Goal: Task Accomplishment & Management: Manage account settings

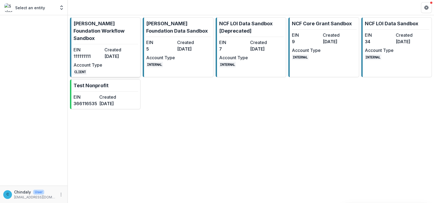
click at [116, 32] on p "[PERSON_NAME] Foundation Workflow Sandbox" at bounding box center [106, 31] width 65 height 22
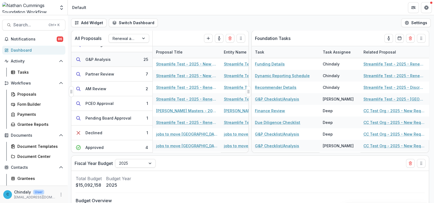
scroll to position [68, 0]
click at [99, 87] on div "AM Review" at bounding box center [95, 88] width 21 height 6
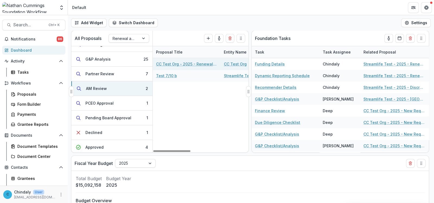
click at [180, 62] on link "CC Test Org - 2025 - Renewal Request Application" at bounding box center [186, 64] width 61 height 6
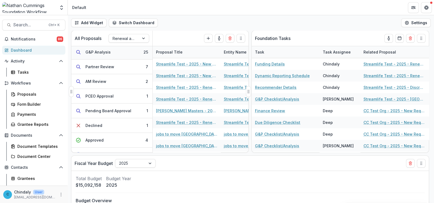
scroll to position [112, 0]
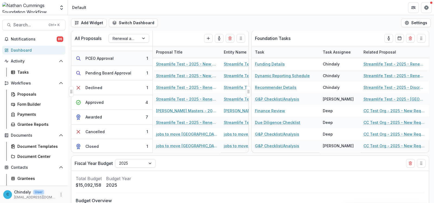
click at [102, 58] on div "PCEO Approval" at bounding box center [99, 58] width 28 height 6
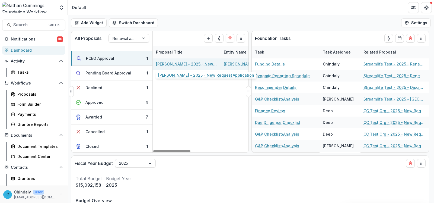
click at [169, 63] on link "[PERSON_NAME] - 2025 - New Request Application" at bounding box center [186, 64] width 61 height 6
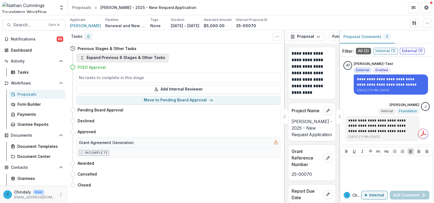
click at [115, 60] on button "Expand Previous 8 Stages & Other Tasks" at bounding box center [123, 57] width 92 height 9
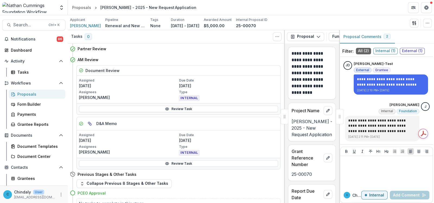
scroll to position [543, 0]
click at [40, 94] on div "Proposals" at bounding box center [39, 94] width 44 height 6
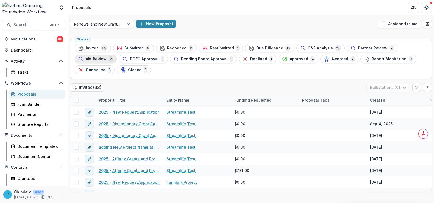
click at [102, 61] on span "AM Review" at bounding box center [96, 59] width 21 height 5
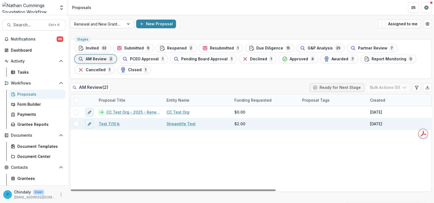
click at [107, 124] on link "Test 7/10 b" at bounding box center [109, 124] width 21 height 6
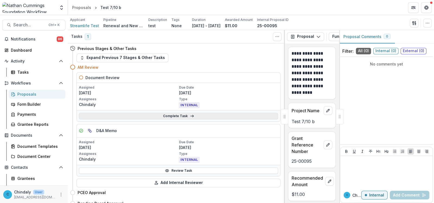
click at [113, 115] on link "Complete Task" at bounding box center [178, 116] width 199 height 7
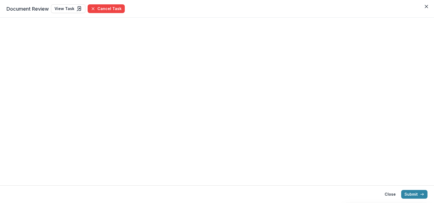
select select "**********"
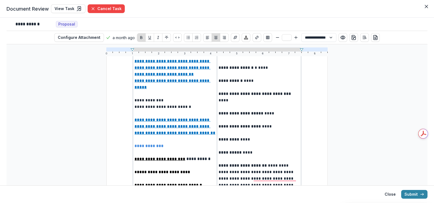
scroll to position [70, 0]
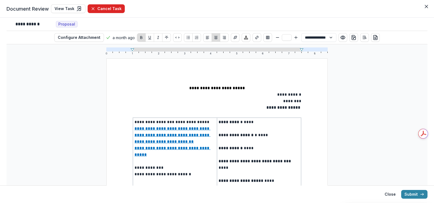
click at [108, 8] on button "Cancel Task" at bounding box center [106, 8] width 37 height 9
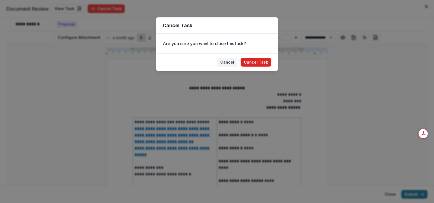
click at [250, 62] on button "Cancel Task" at bounding box center [256, 62] width 31 height 9
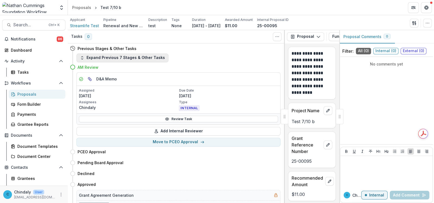
click at [147, 58] on button "Expand Previous 7 Stages & Other Tasks" at bounding box center [123, 57] width 92 height 9
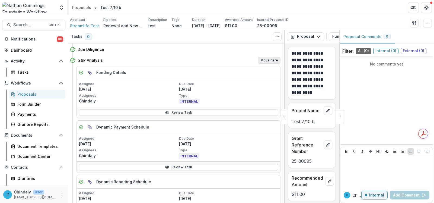
click at [262, 58] on button "Move here" at bounding box center [269, 60] width 23 height 7
select select "**********"
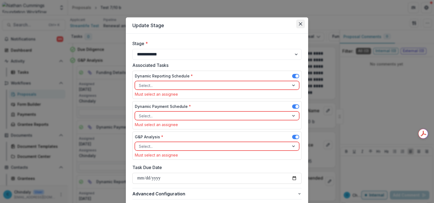
click at [299, 25] on icon "Close" at bounding box center [300, 23] width 3 height 3
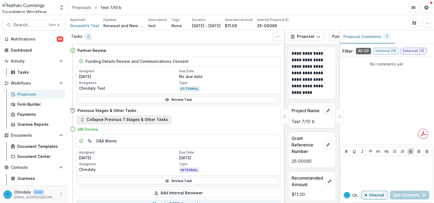
click at [150, 118] on button "Collapse Previous 7 Stages & Other Tasks" at bounding box center [124, 119] width 95 height 9
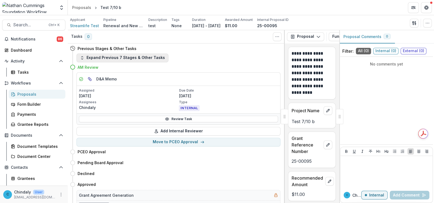
click at [155, 56] on button "Expand Previous 7 Stages & Other Tasks" at bounding box center [123, 57] width 92 height 9
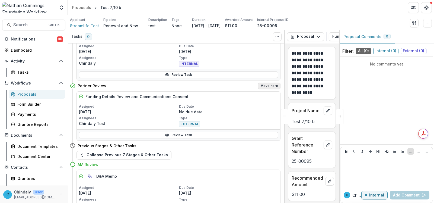
click at [258, 82] on button "Move here" at bounding box center [269, 85] width 23 height 7
select select "**********"
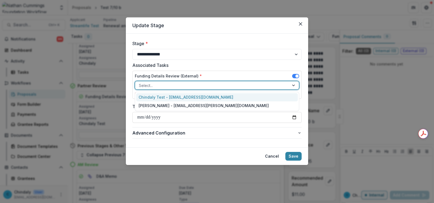
click at [214, 82] on div at bounding box center [212, 85] width 147 height 7
click at [215, 96] on div "Chindaly Test - [EMAIL_ADDRESS][DOMAIN_NAME]" at bounding box center [217, 97] width 162 height 8
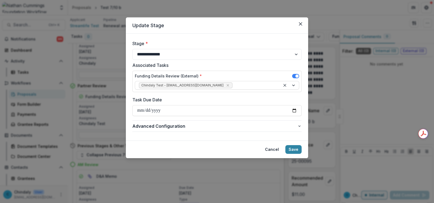
drag, startPoint x: 297, startPoint y: 147, endPoint x: 261, endPoint y: 101, distance: 58.6
click at [269, 101] on section "**********" at bounding box center [217, 87] width 182 height 141
click at [282, 128] on span "Advanced Configuration" at bounding box center [214, 126] width 165 height 7
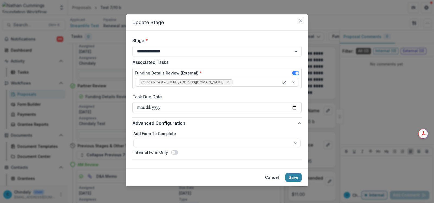
click at [174, 153] on span at bounding box center [174, 152] width 7 height 4
click at [297, 177] on button "Save" at bounding box center [293, 177] width 16 height 9
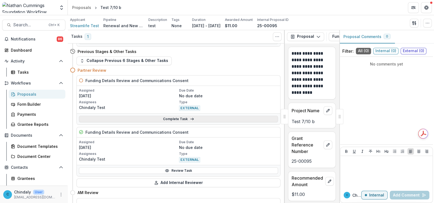
scroll to position [439, 0]
click at [164, 117] on link "Complete Task" at bounding box center [178, 118] width 199 height 7
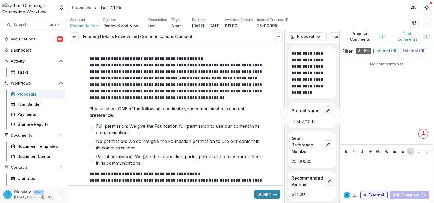
scroll to position [756, 0]
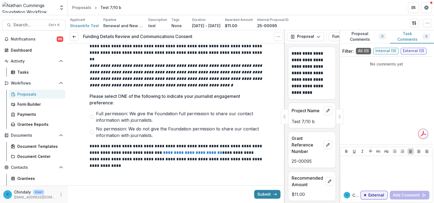
click at [91, 132] on span at bounding box center [92, 132] width 4 height 4
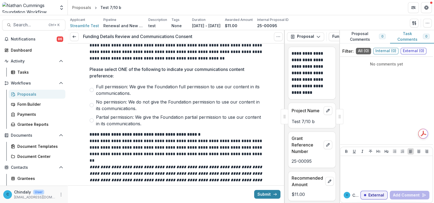
scroll to position [655, 0]
click at [92, 90] on span at bounding box center [92, 90] width 4 height 4
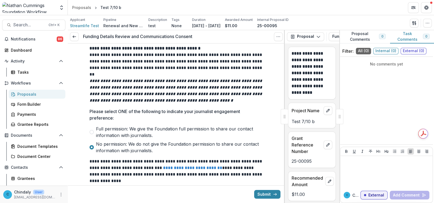
scroll to position [756, 0]
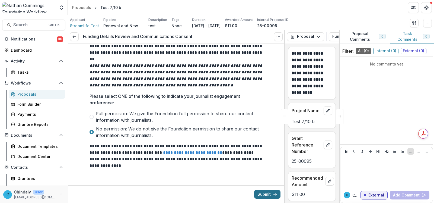
click at [258, 193] on button "Submit" at bounding box center [267, 194] width 26 height 9
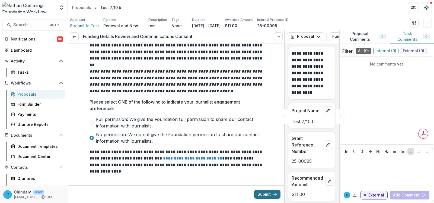
scroll to position [762, 0]
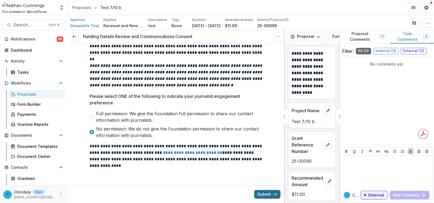
click at [258, 193] on button "Submit" at bounding box center [267, 194] width 26 height 9
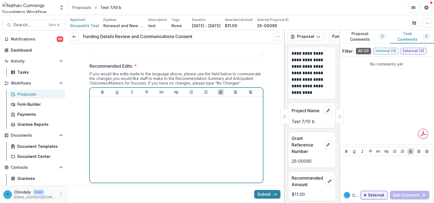
click at [171, 120] on div at bounding box center [176, 139] width 169 height 81
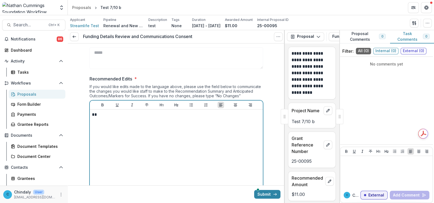
scroll to position [389, 0]
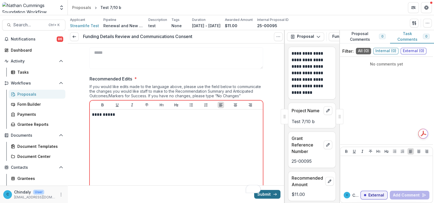
click at [268, 194] on button "Submit" at bounding box center [267, 194] width 26 height 9
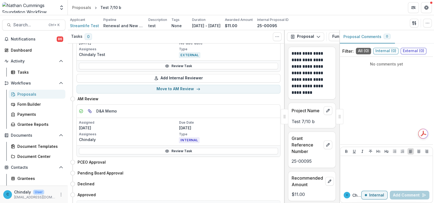
scroll to position [102, 0]
click at [228, 151] on link "Review Task" at bounding box center [178, 150] width 199 height 7
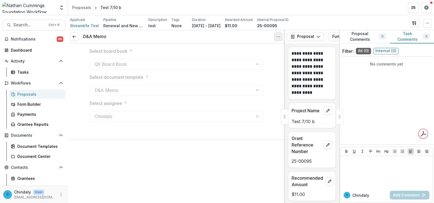
click at [277, 35] on icon "Options" at bounding box center [278, 36] width 4 height 4
click at [244, 60] on button "Reopen Task" at bounding box center [252, 60] width 58 height 9
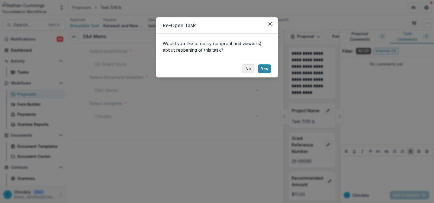
click at [247, 67] on button "No" at bounding box center [248, 68] width 12 height 9
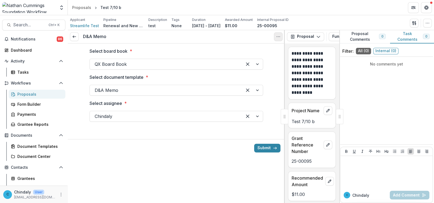
click at [277, 37] on icon "Options" at bounding box center [278, 36] width 4 height 4
click at [246, 59] on button "Cancel Task" at bounding box center [252, 60] width 58 height 9
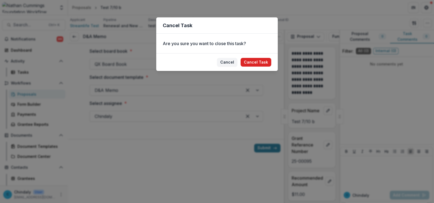
click at [249, 62] on button "Cancel Task" at bounding box center [256, 62] width 31 height 9
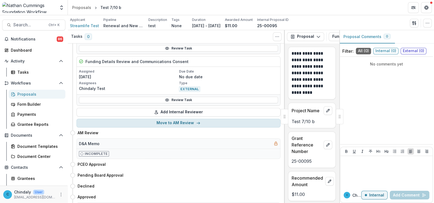
scroll to position [68, 0]
click at [196, 121] on icon "button" at bounding box center [198, 123] width 4 height 4
select select "*********"
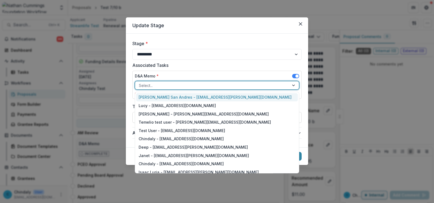
click at [182, 86] on div at bounding box center [212, 85] width 147 height 7
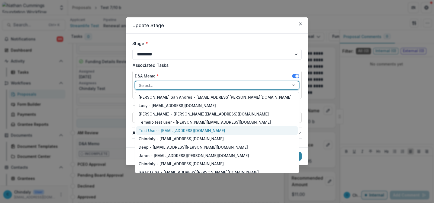
click at [196, 129] on div "Test User - [EMAIL_ADDRESS][DOMAIN_NAME]" at bounding box center [217, 130] width 162 height 8
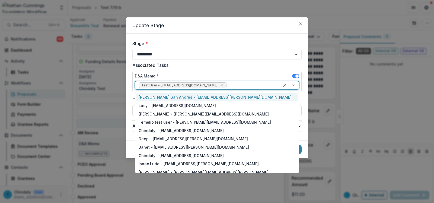
click at [228, 85] on div at bounding box center [252, 85] width 49 height 7
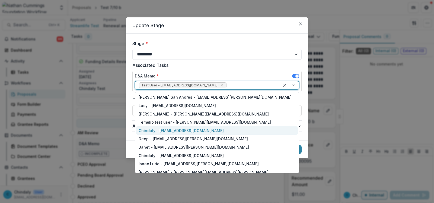
click at [219, 132] on div "Chindaly - [EMAIL_ADDRESS][DOMAIN_NAME]" at bounding box center [217, 130] width 162 height 8
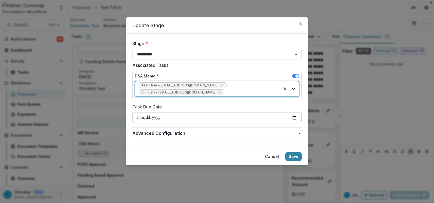
click at [294, 116] on input "Task Due Date" at bounding box center [216, 117] width 169 height 11
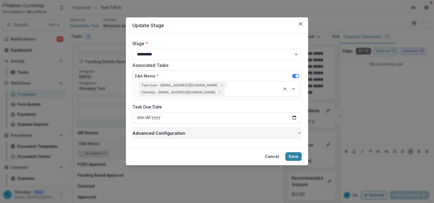
type input "**********"
click at [297, 153] on button "Save" at bounding box center [293, 156] width 16 height 9
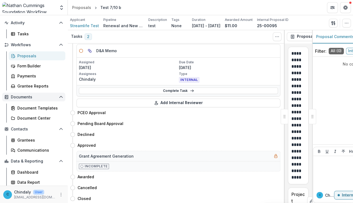
scroll to position [39, 0]
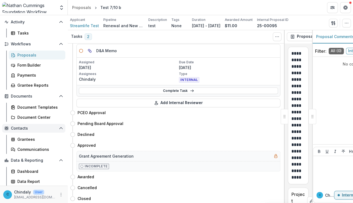
click at [15, 127] on span "Contacts" at bounding box center [34, 128] width 46 height 5
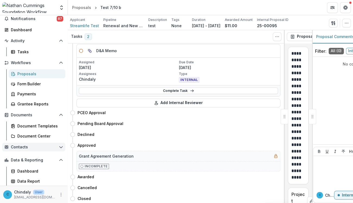
scroll to position [20, 0]
click at [14, 143] on button "Contacts" at bounding box center [33, 147] width 63 height 9
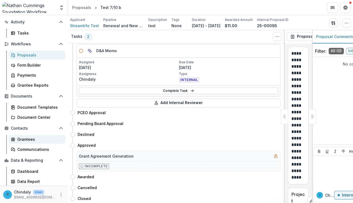
click at [20, 138] on div "Grantees" at bounding box center [39, 139] width 44 height 6
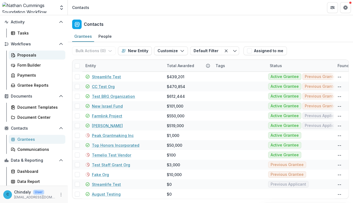
click at [27, 56] on div "Proposals" at bounding box center [39, 55] width 44 height 6
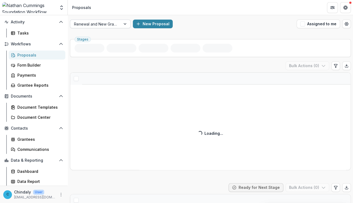
click at [122, 24] on div at bounding box center [126, 24] width 10 height 8
click at [126, 24] on div at bounding box center [126, 24] width 10 height 8
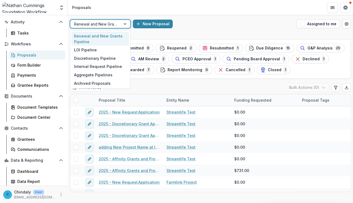
click at [123, 22] on div at bounding box center [126, 24] width 10 height 8
click at [95, 34] on div "Renewal and New Grants Pipeline" at bounding box center [100, 39] width 58 height 14
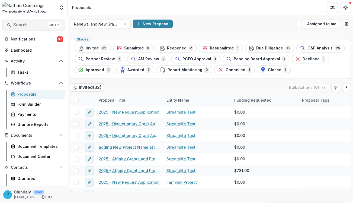
click at [26, 26] on span "Search..." at bounding box center [29, 24] width 32 height 5
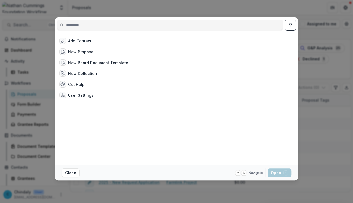
type input "*"
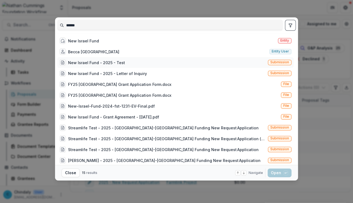
type input "******"
click at [275, 64] on span "Submission" at bounding box center [280, 62] width 19 height 4
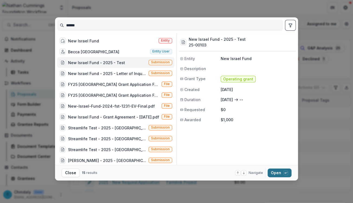
click at [278, 175] on button "Open with enter key" at bounding box center [280, 172] width 24 height 9
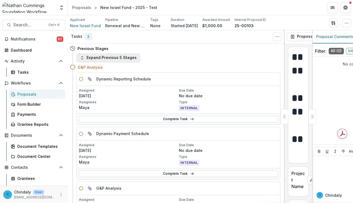
click at [115, 59] on button "Expand Previous 5 Stages" at bounding box center [109, 57] width 64 height 9
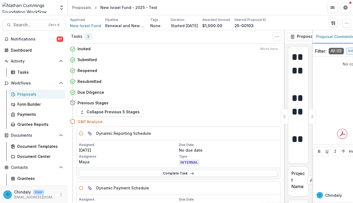
drag, startPoint x: 20, startPoint y: 66, endPoint x: 165, endPoint y: 48, distance: 145.5
click at [165, 48] on div "Invited Move here" at bounding box center [179, 49] width 203 height 7
click at [22, 23] on span "Search..." at bounding box center [29, 24] width 32 height 5
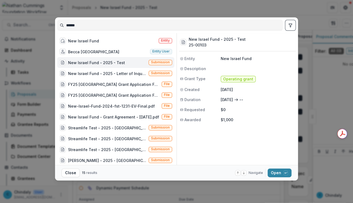
click at [81, 25] on input "******" at bounding box center [170, 25] width 225 height 9
type input "**********"
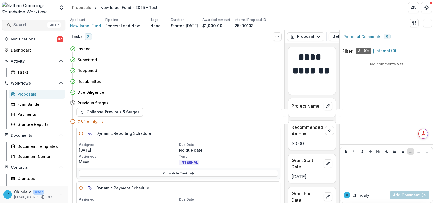
click at [36, 24] on span "Search..." at bounding box center [29, 24] width 32 height 5
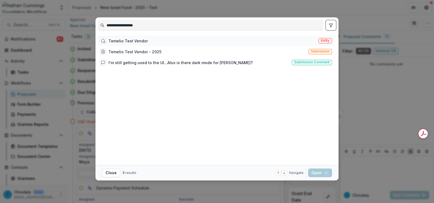
click at [323, 40] on span "Entity" at bounding box center [325, 41] width 9 height 4
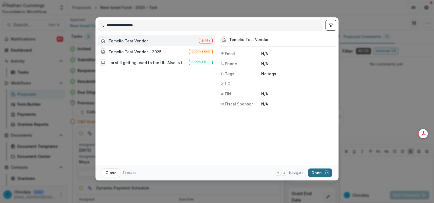
click at [322, 172] on button "Open with enter key" at bounding box center [320, 172] width 24 height 9
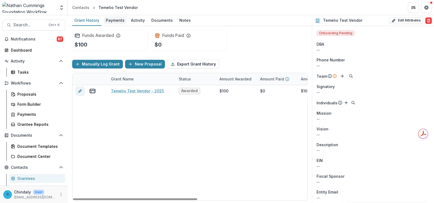
click at [114, 21] on div "Payments" at bounding box center [115, 20] width 23 height 8
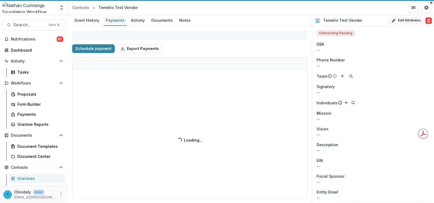
select select "******"
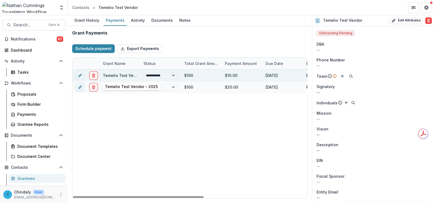
click at [119, 75] on link "Temelio Test Vendor - 2025" at bounding box center [129, 75] width 53 height 5
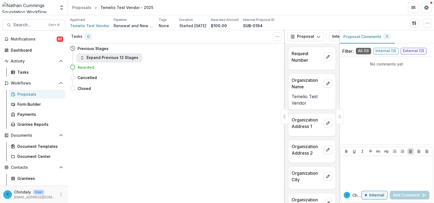
click at [125, 60] on button "Expand Previous 12 Stages" at bounding box center [109, 57] width 65 height 9
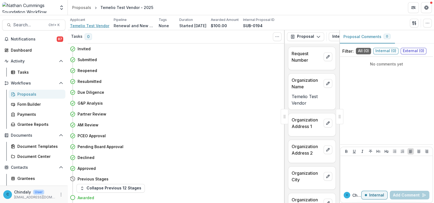
click at [95, 25] on span "Temelio Test Vendor" at bounding box center [89, 26] width 39 height 6
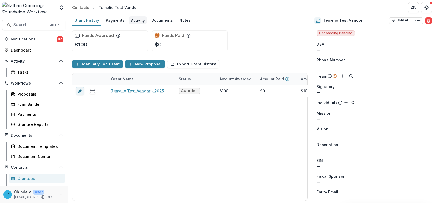
click at [137, 21] on div "Activity" at bounding box center [138, 20] width 18 height 8
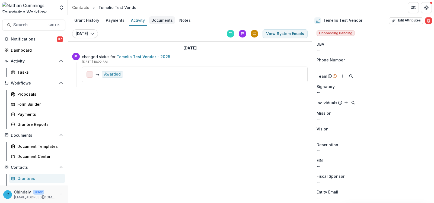
click at [160, 22] on div "Documents" at bounding box center [162, 20] width 26 height 8
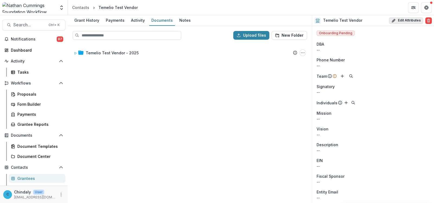
click at [404, 21] on button "Edit Attributes" at bounding box center [406, 20] width 34 height 7
select select
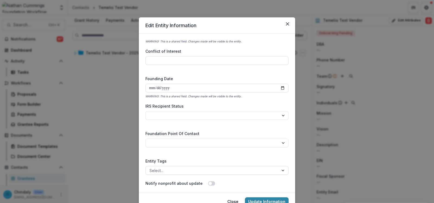
scroll to position [795, 0]
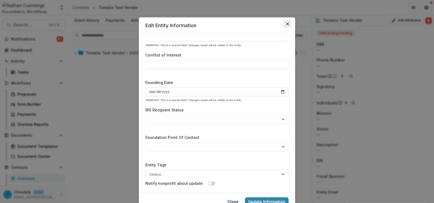
click at [286, 24] on icon "Close" at bounding box center [287, 23] width 3 height 3
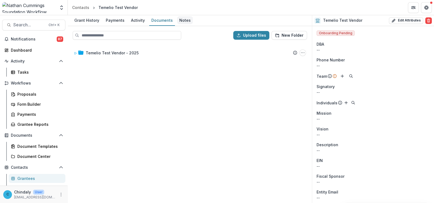
click at [185, 21] on div "Notes" at bounding box center [185, 20] width 16 height 8
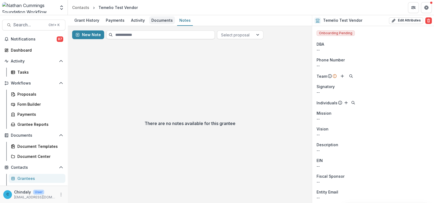
click at [165, 23] on div "Documents" at bounding box center [162, 20] width 26 height 8
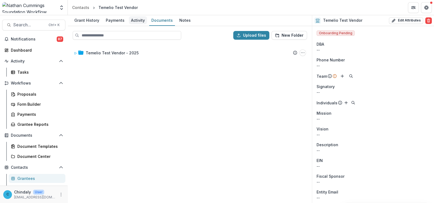
click at [137, 20] on div "Activity" at bounding box center [138, 20] width 18 height 8
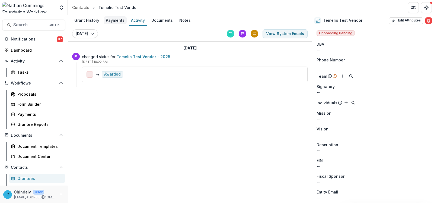
click at [117, 19] on div "Payments" at bounding box center [115, 20] width 23 height 8
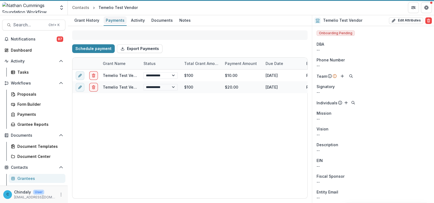
select select "******"
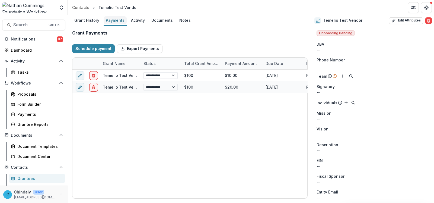
select select "******"
click at [94, 19] on div "Grant History" at bounding box center [86, 20] width 29 height 8
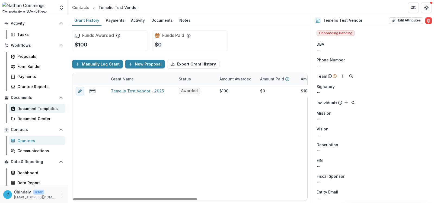
scroll to position [39, 0]
